Goal: Find specific page/section: Find specific page/section

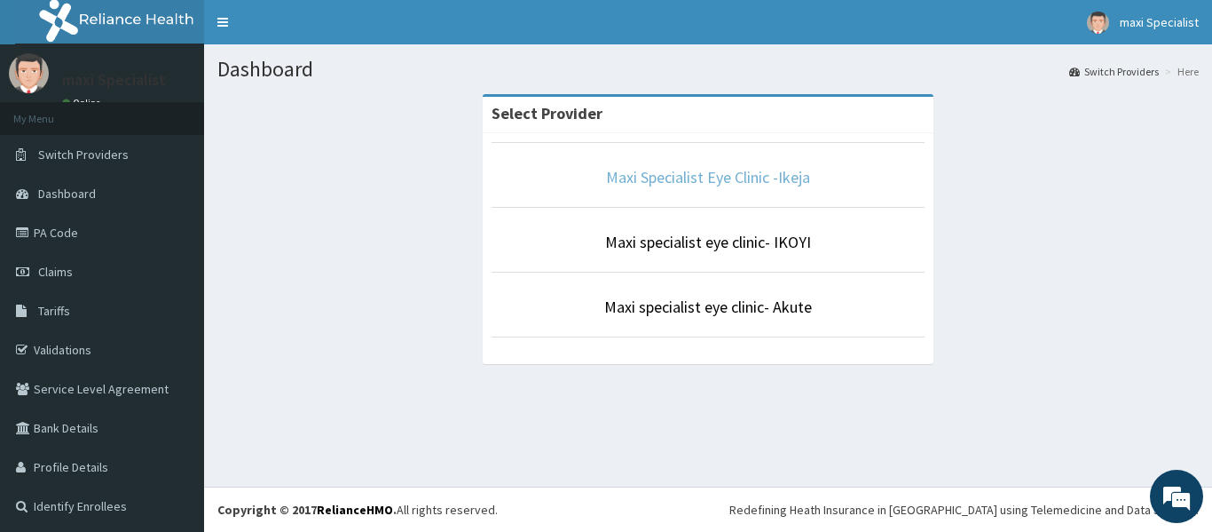
click at [748, 180] on link "Maxi Specialist Eye Clinic -Ikeja" at bounding box center [708, 177] width 204 height 20
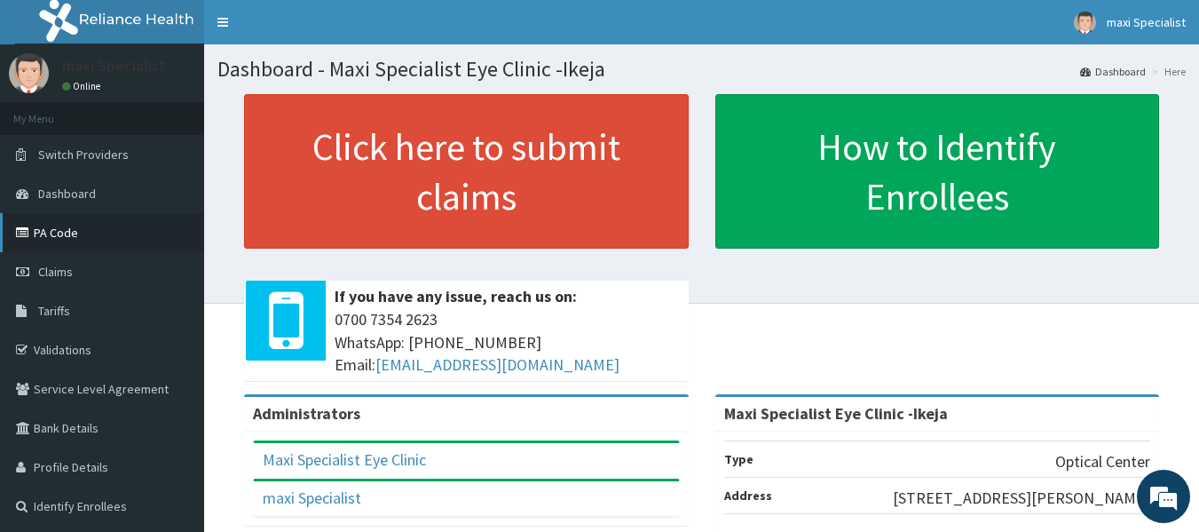
click at [63, 238] on link "PA Code" at bounding box center [102, 232] width 204 height 39
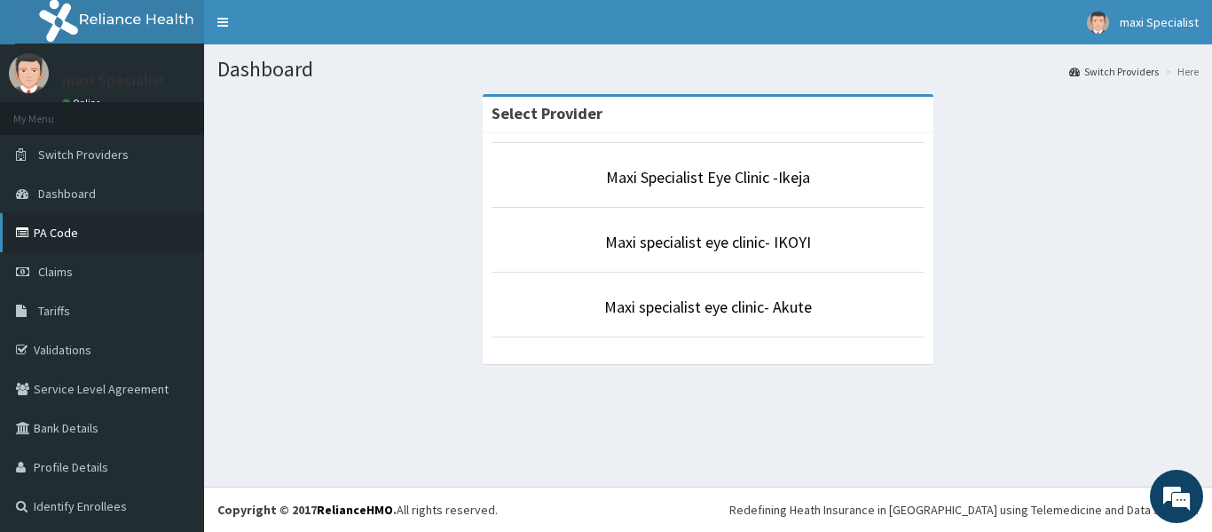
click at [88, 232] on link "PA Code" at bounding box center [102, 232] width 204 height 39
click at [80, 235] on link "PA Code" at bounding box center [102, 232] width 204 height 39
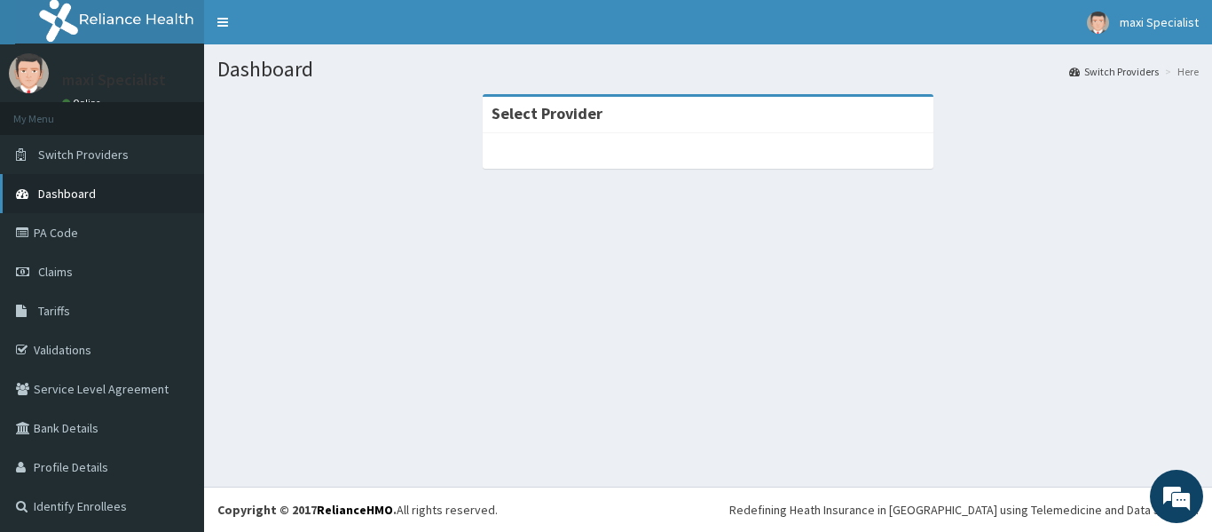
click at [108, 181] on link "Dashboard" at bounding box center [102, 193] width 204 height 39
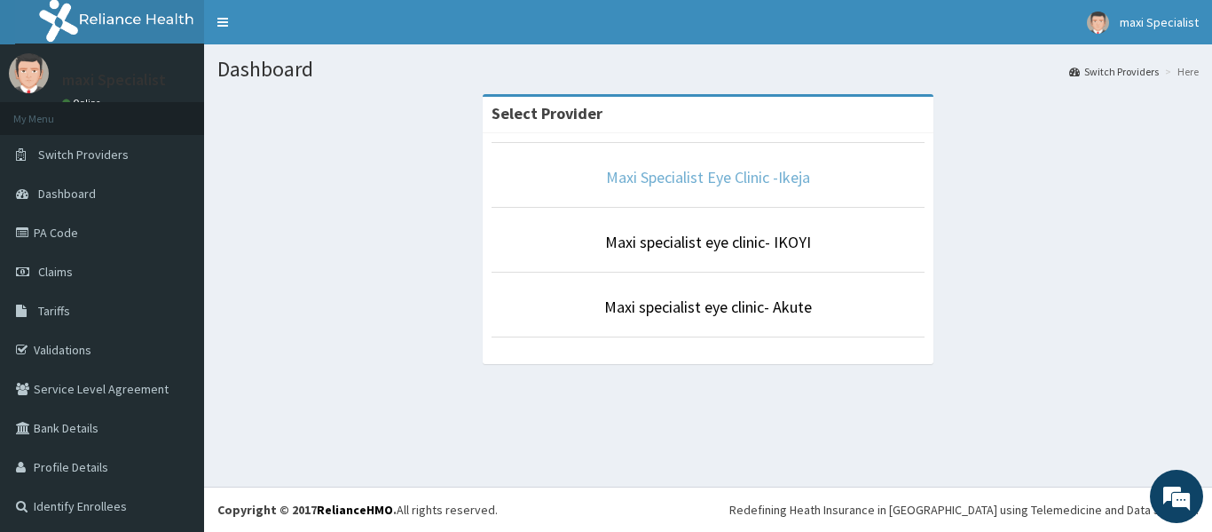
click at [669, 174] on link "Maxi Specialist Eye Clinic -Ikeja" at bounding box center [708, 177] width 204 height 20
click at [95, 225] on link "PA Code" at bounding box center [102, 232] width 204 height 39
